Goal: Use online tool/utility

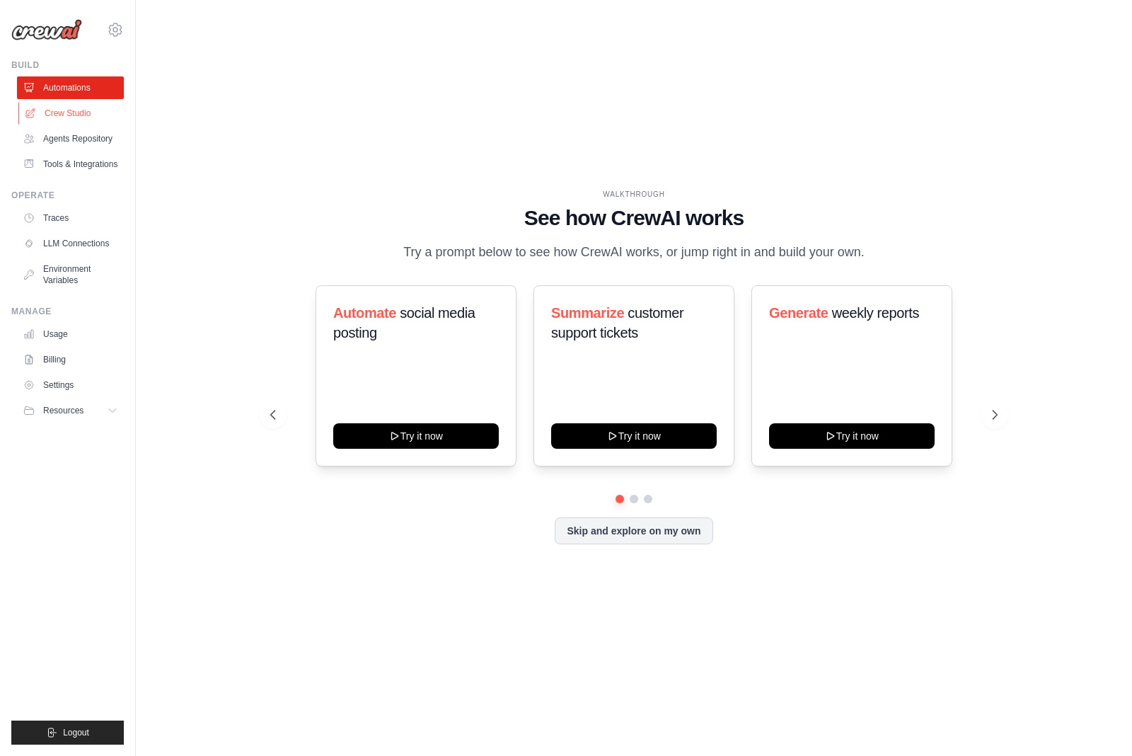
click at [68, 124] on link "Crew Studio" at bounding box center [71, 113] width 107 height 23
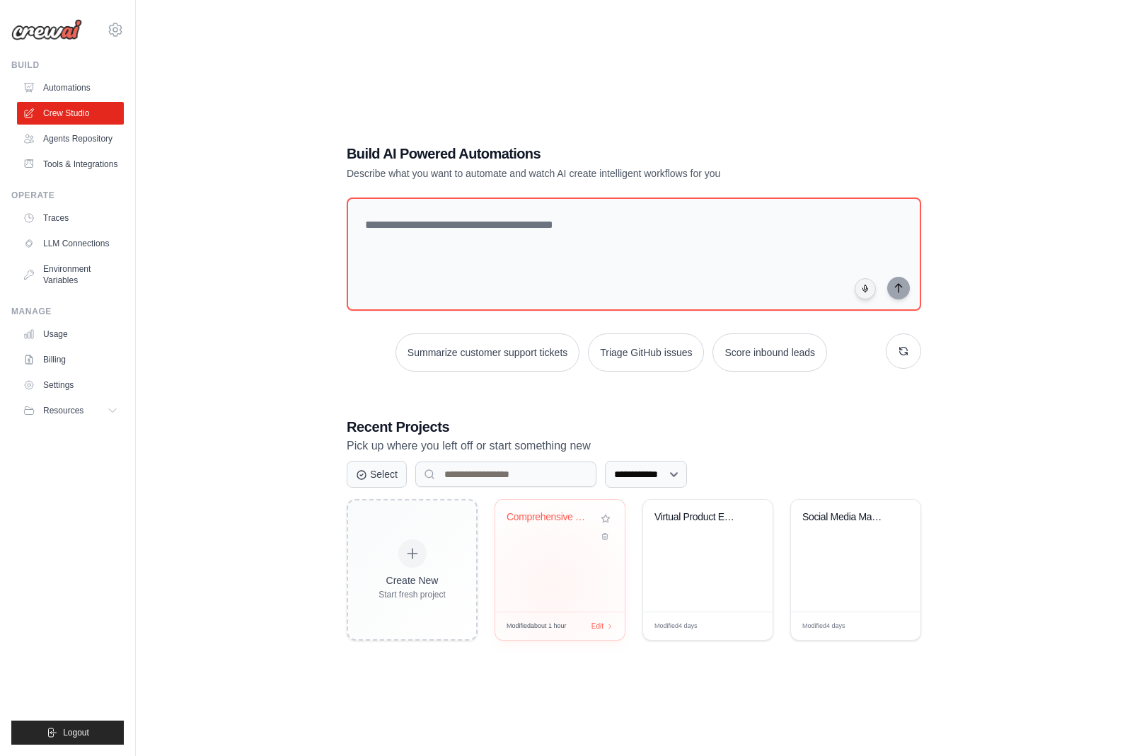
click at [552, 611] on div "Comprehensive Customer Support Auto..." at bounding box center [559, 555] width 129 height 112
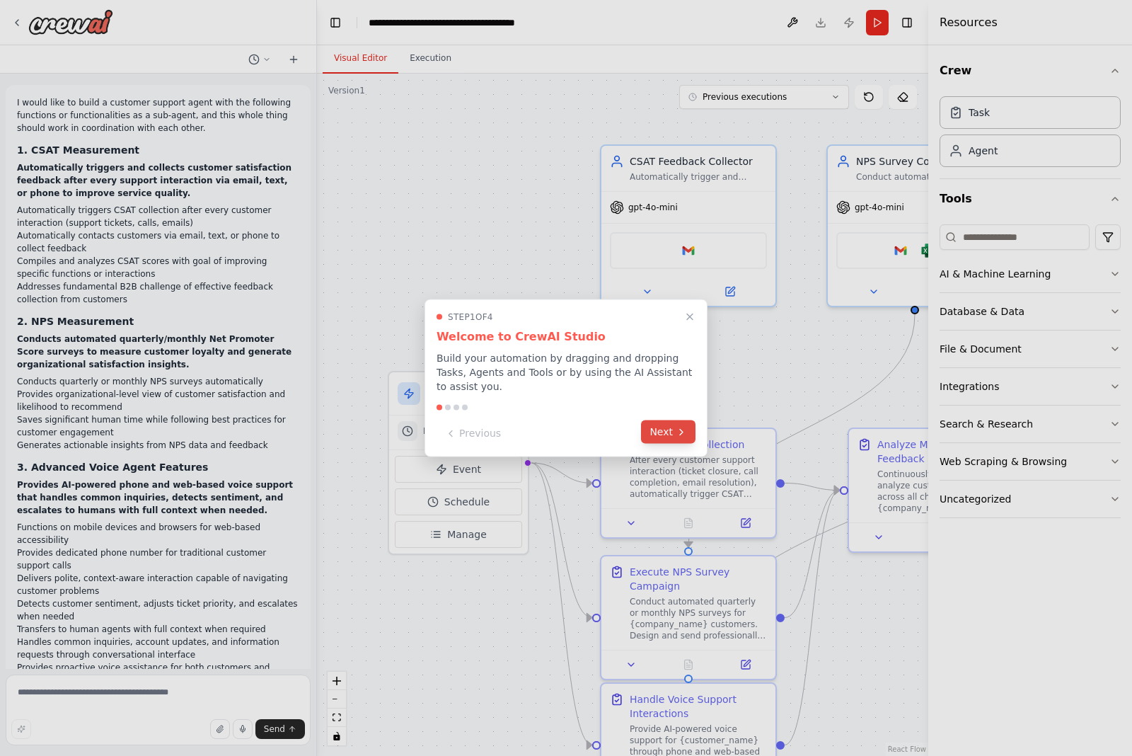
click at [669, 439] on button "Next" at bounding box center [668, 431] width 54 height 23
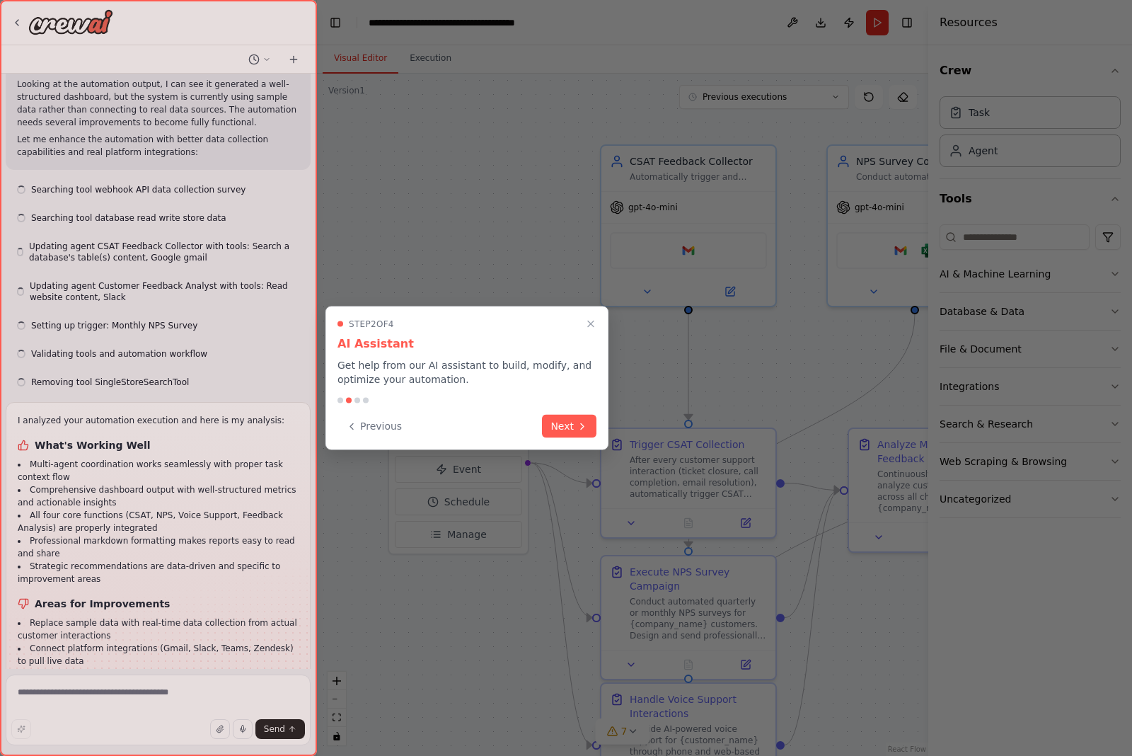
scroll to position [3549, 0]
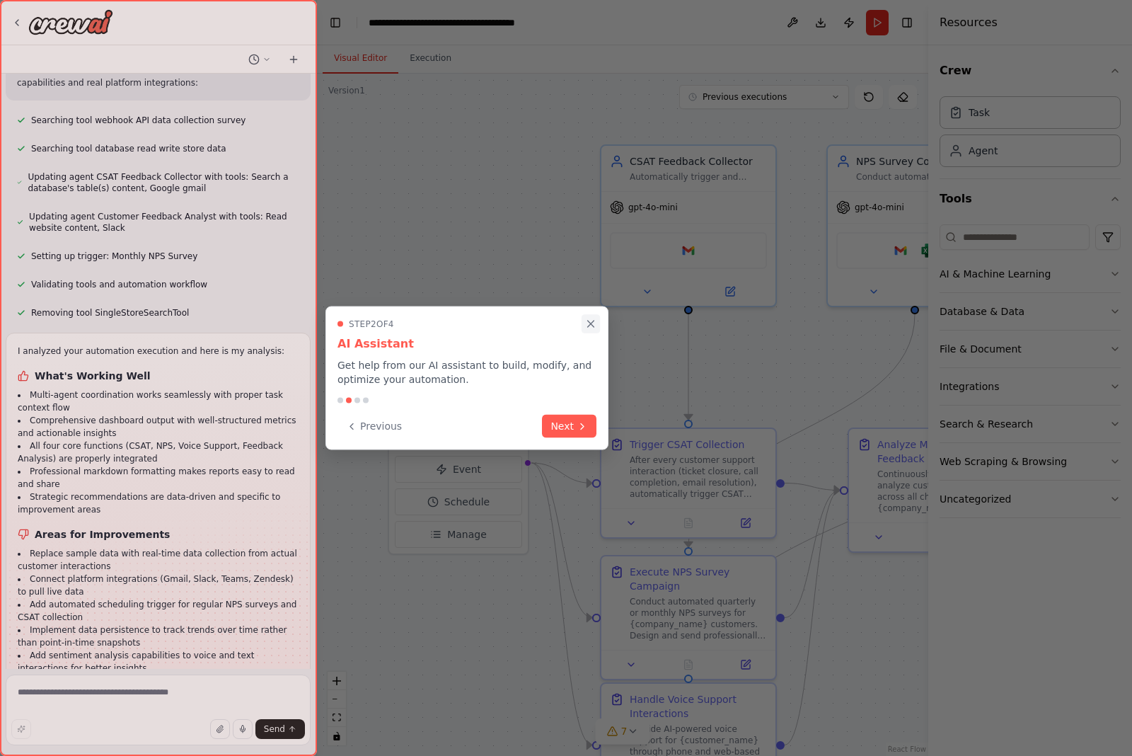
click at [591, 325] on icon "Close walkthrough" at bounding box center [590, 324] width 13 height 13
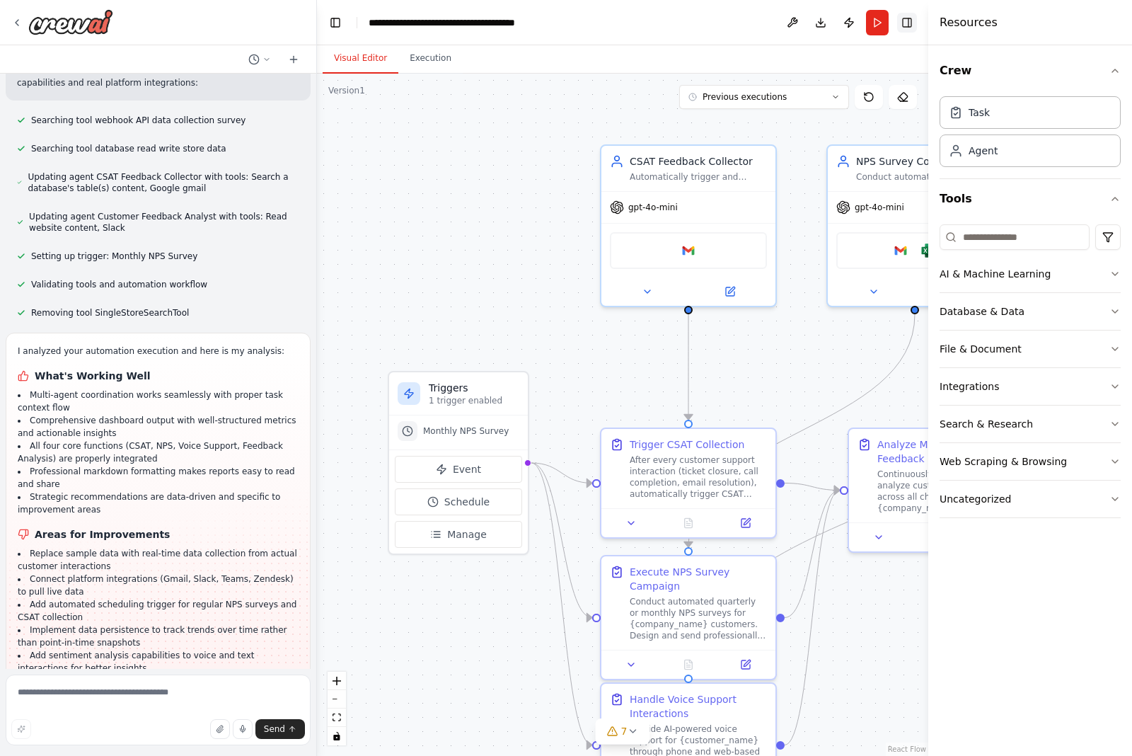
click at [898, 24] on button "Toggle Right Sidebar" at bounding box center [907, 23] width 20 height 20
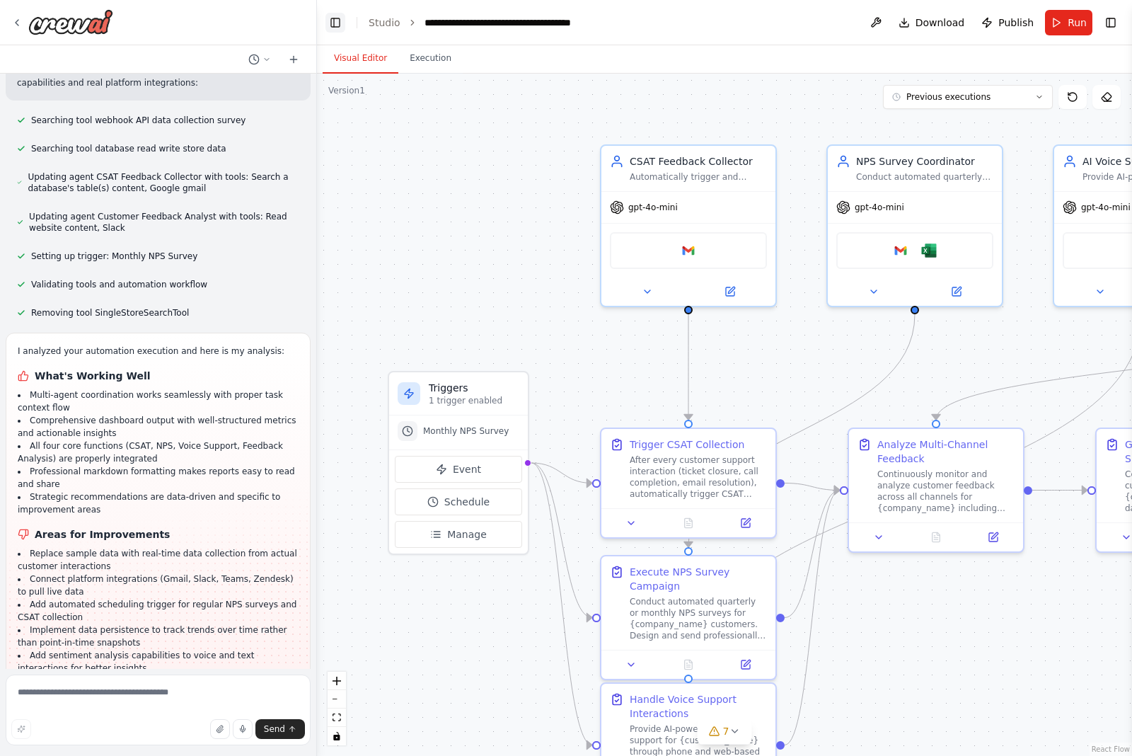
click at [334, 27] on button "Toggle Left Sidebar" at bounding box center [335, 23] width 20 height 20
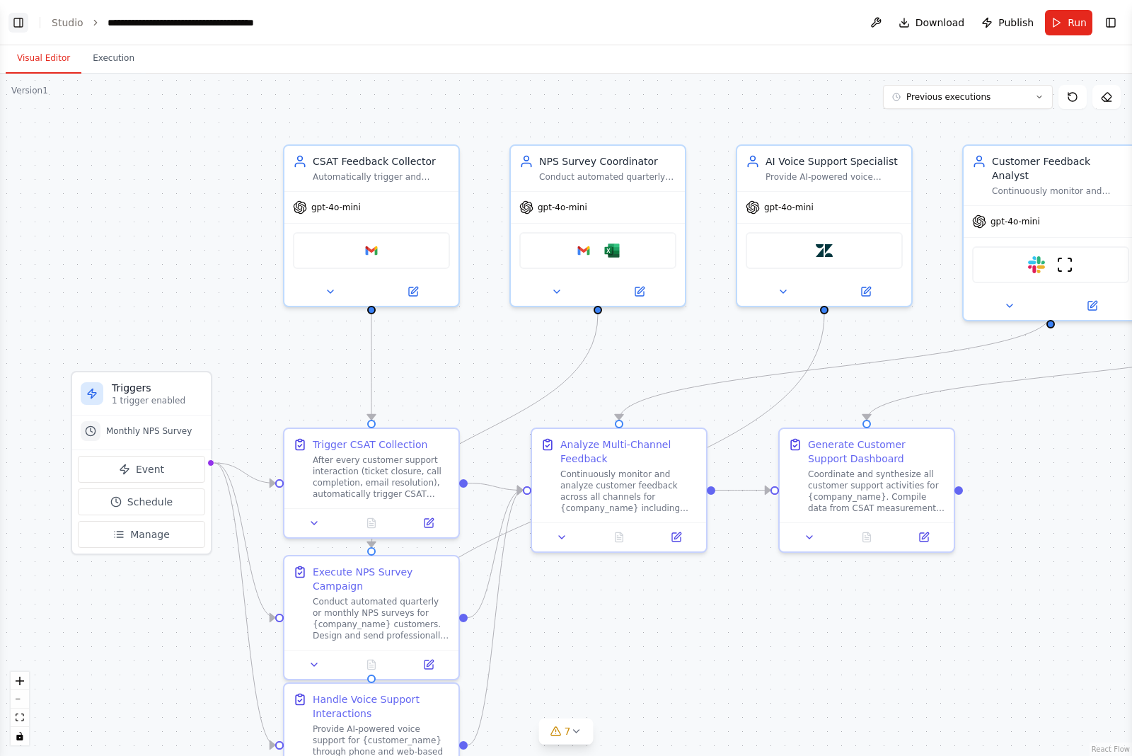
click at [23, 17] on button "Toggle Left Sidebar" at bounding box center [18, 23] width 20 height 20
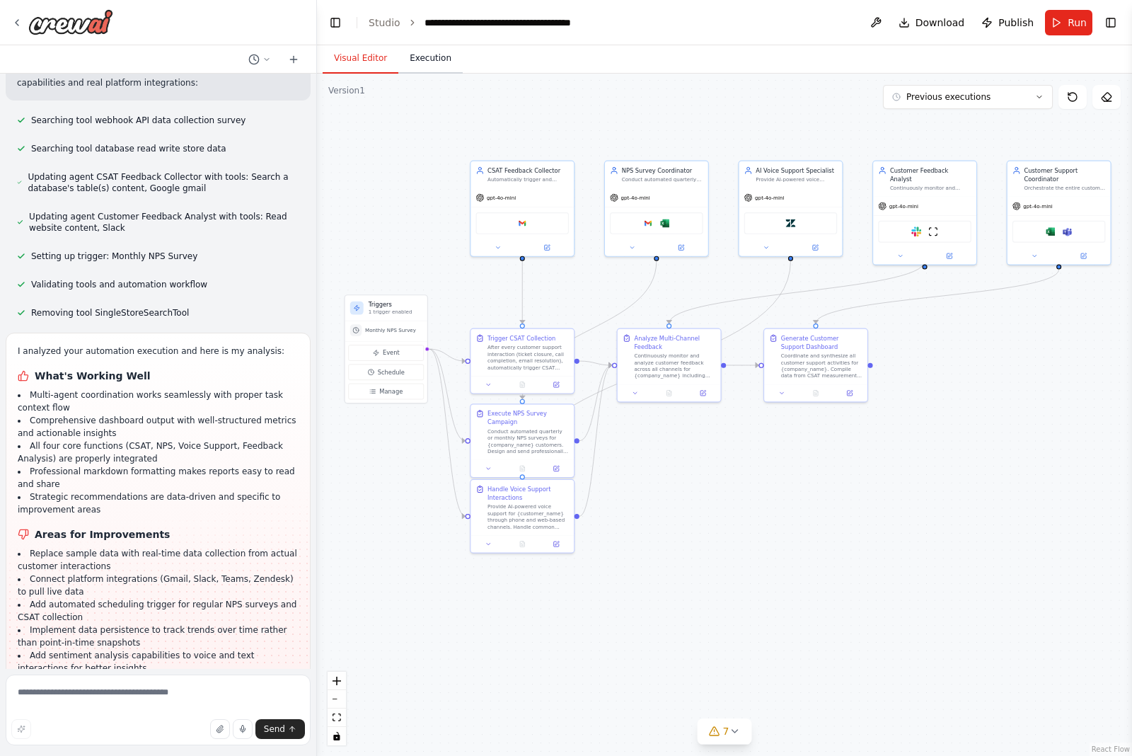
click at [415, 62] on button "Execution" at bounding box center [430, 59] width 64 height 30
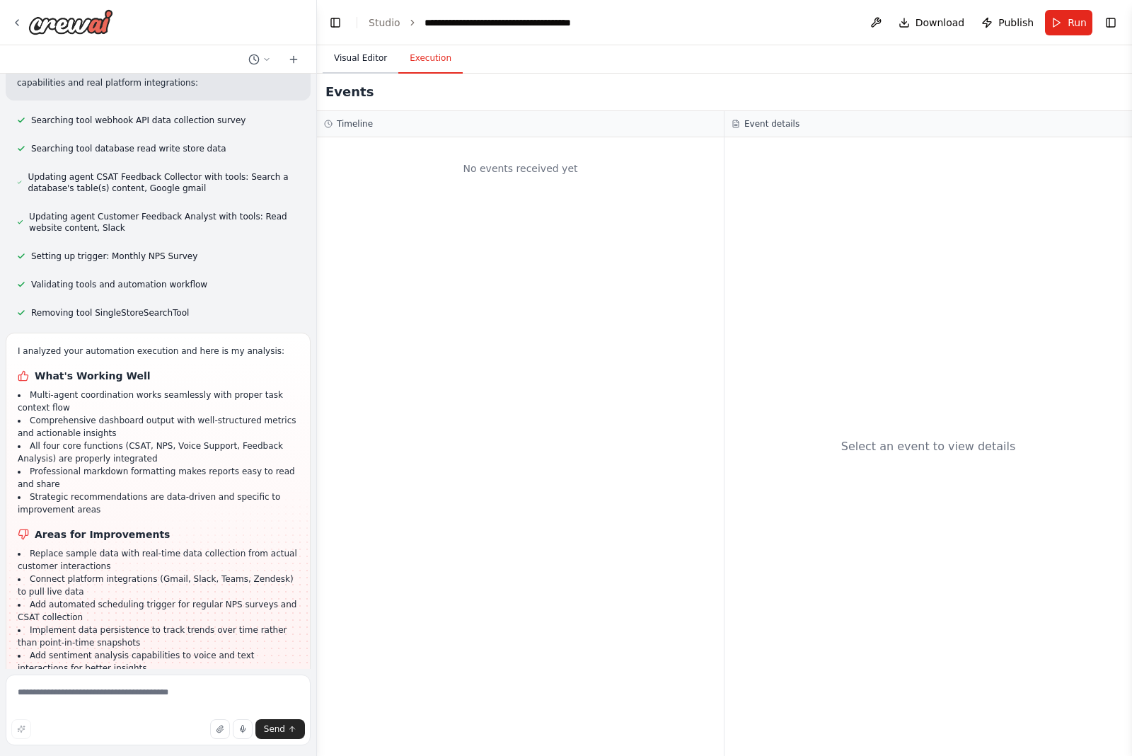
click at [344, 64] on button "Visual Editor" at bounding box center [361, 59] width 76 height 30
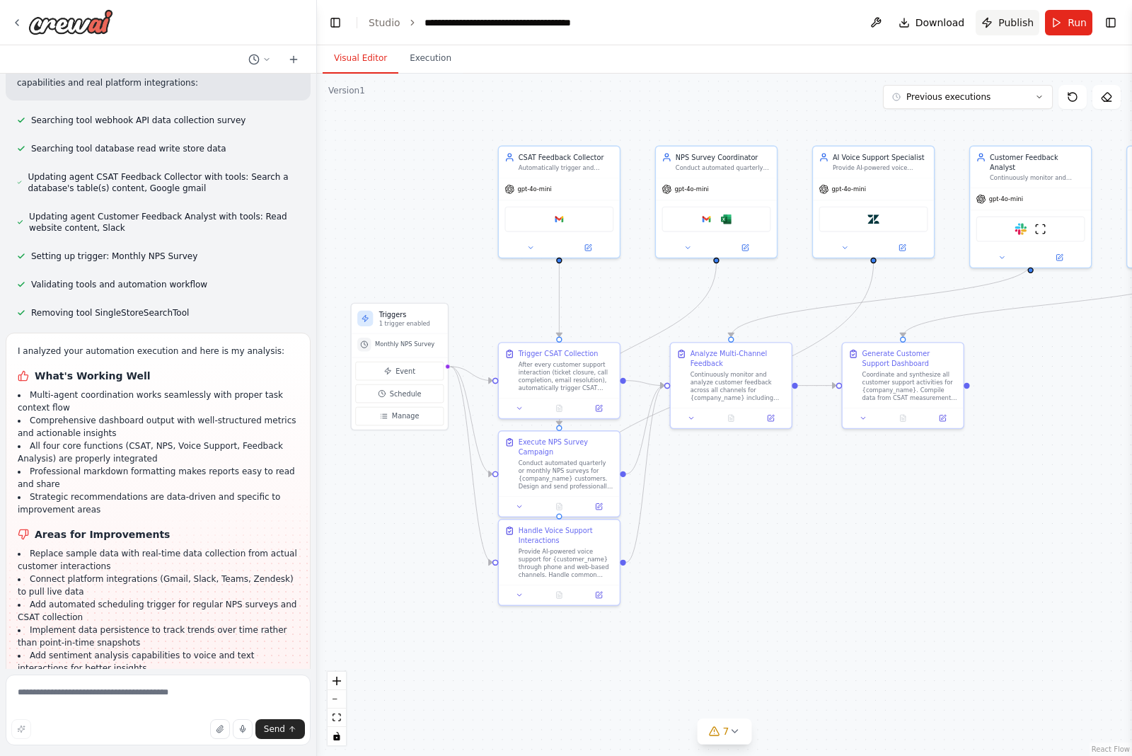
click at [1017, 19] on span "Publish" at bounding box center [1015, 23] width 35 height 14
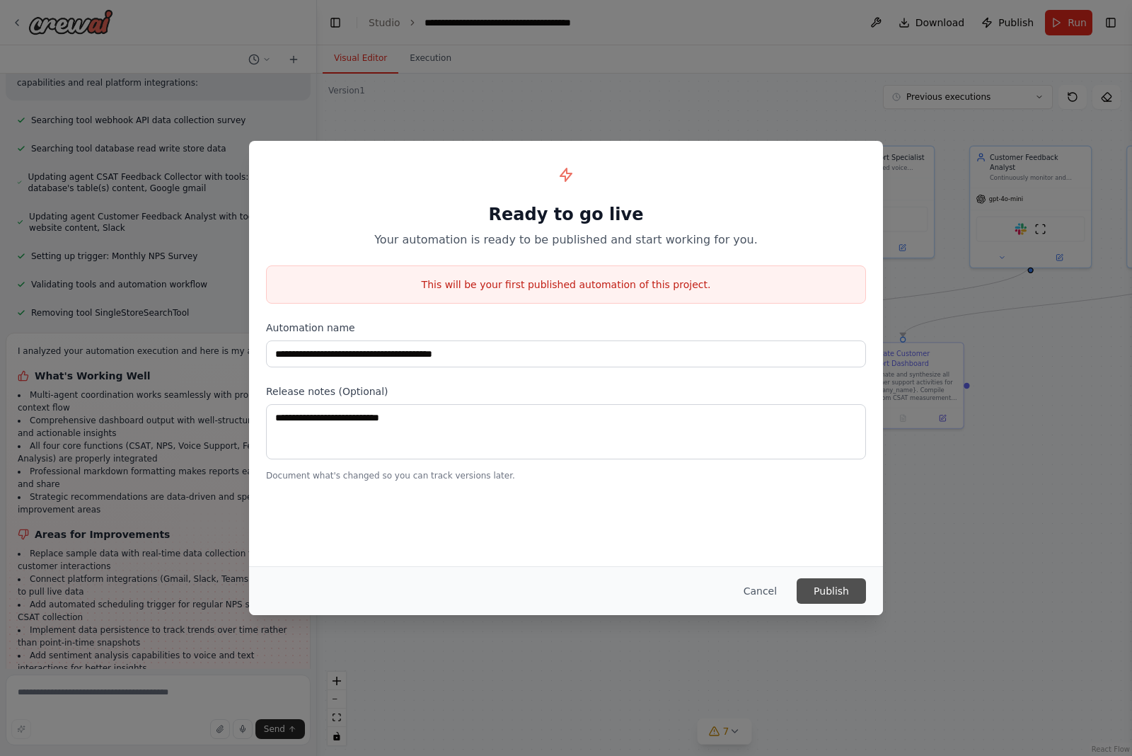
click at [824, 603] on button "Publish" at bounding box center [831, 590] width 69 height 25
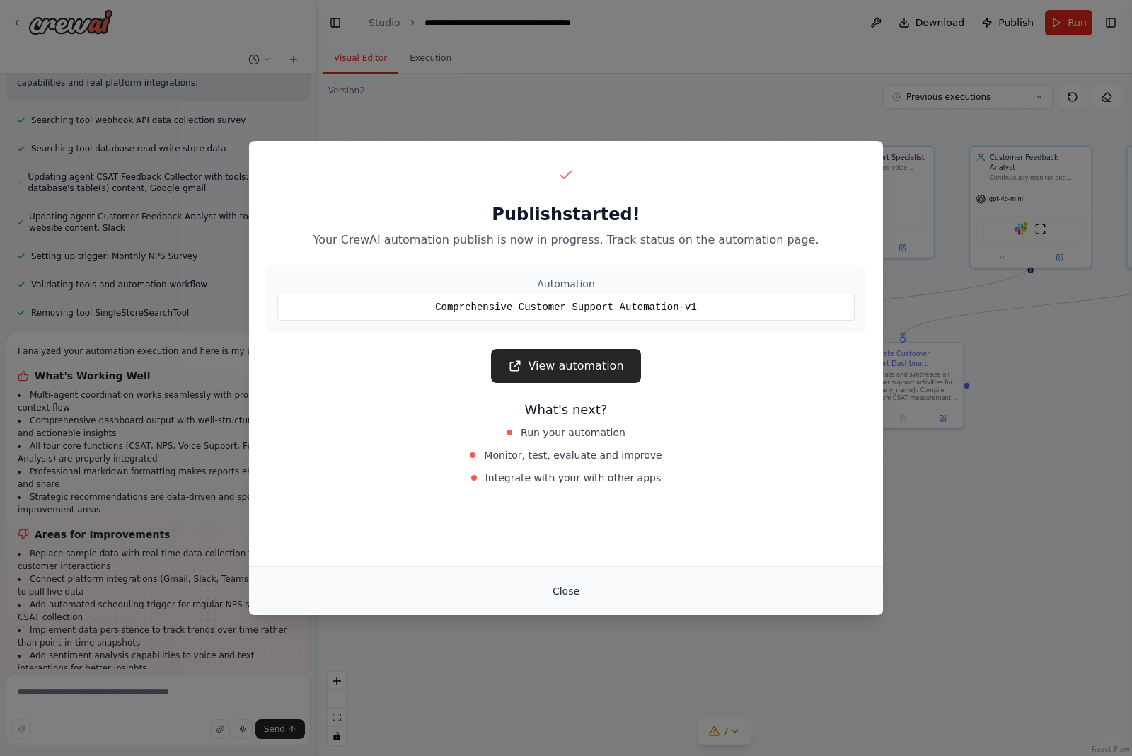
click at [584, 584] on button "Close" at bounding box center [566, 590] width 50 height 25
